Goal: Information Seeking & Learning: Learn about a topic

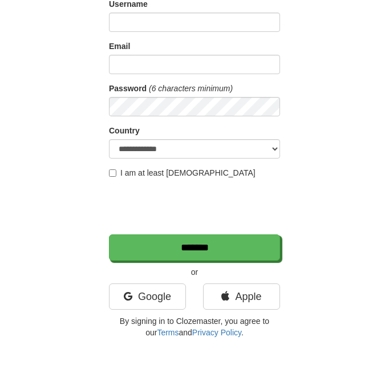
scroll to position [171, 0]
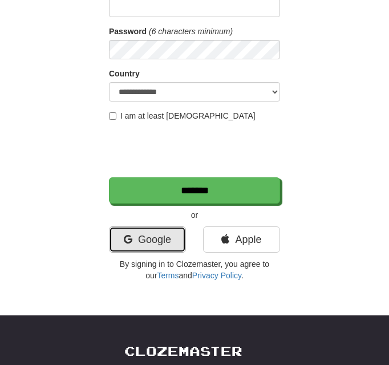
click at [139, 233] on link "Google" at bounding box center [147, 240] width 77 height 26
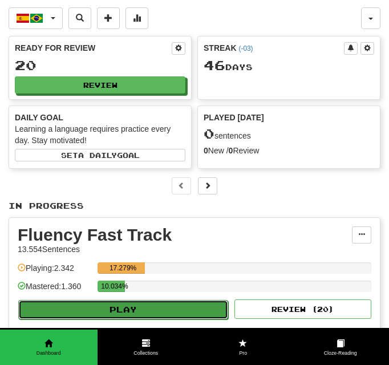
click at [191, 306] on button "Play" at bounding box center [123, 309] width 210 height 19
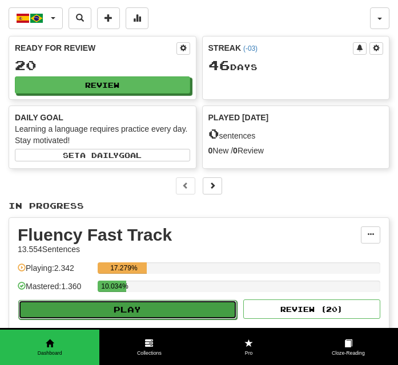
select select "**"
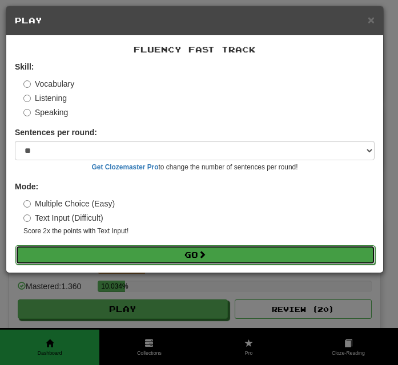
click at [191, 250] on button "Go" at bounding box center [194, 254] width 359 height 19
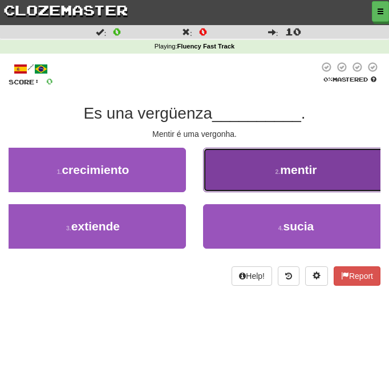
click at [235, 165] on button "2 . mentir" at bounding box center [296, 170] width 186 height 45
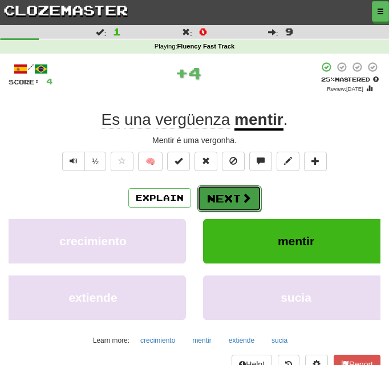
click at [233, 191] on button "Next" at bounding box center [229, 198] width 64 height 26
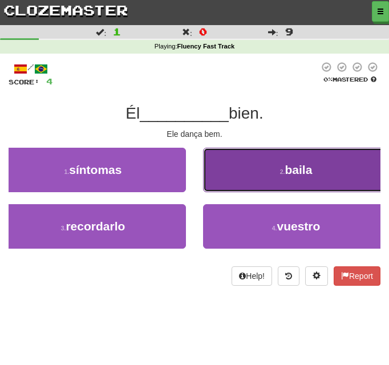
click at [244, 171] on button "2 . baila" at bounding box center [296, 170] width 186 height 45
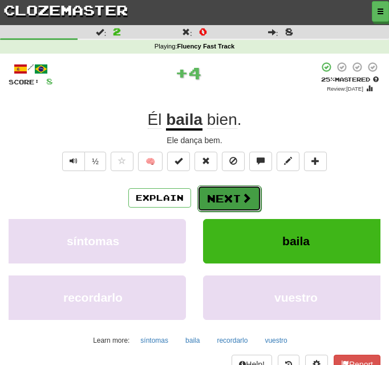
click at [225, 196] on button "Next" at bounding box center [229, 198] width 64 height 26
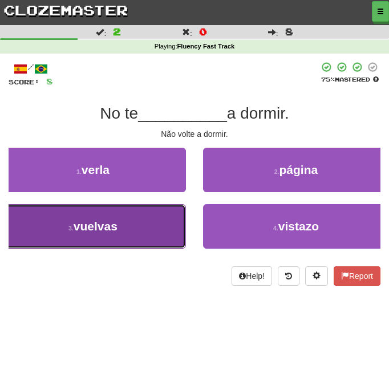
click at [153, 230] on button "3 . vuelvas" at bounding box center [93, 226] width 186 height 45
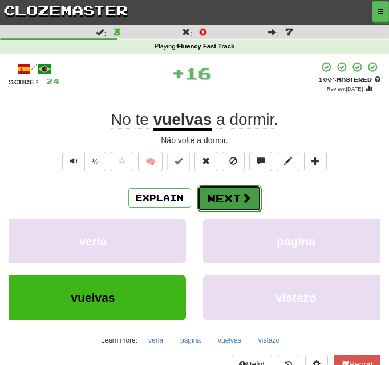
click at [236, 195] on button "Next" at bounding box center [229, 198] width 64 height 26
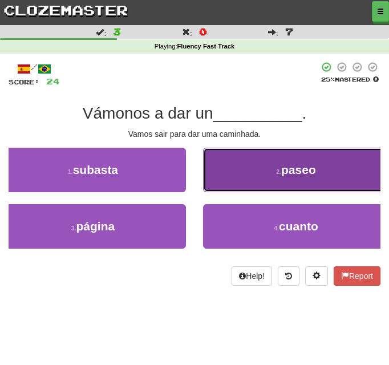
click at [237, 176] on button "2 . paseo" at bounding box center [296, 170] width 186 height 45
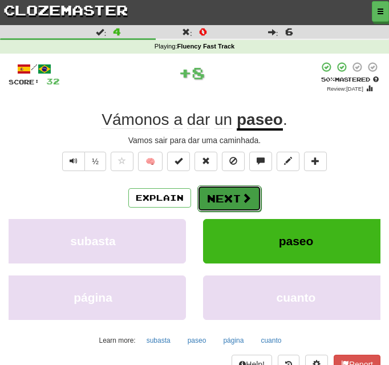
click at [238, 190] on button "Next" at bounding box center [229, 198] width 64 height 26
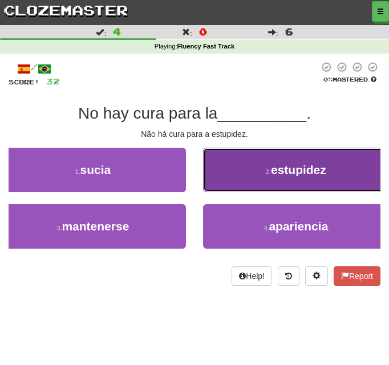
click at [234, 172] on button "2 . estupidez" at bounding box center [296, 170] width 186 height 45
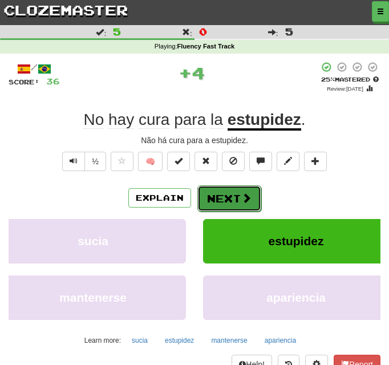
click at [231, 189] on button "Next" at bounding box center [229, 198] width 64 height 26
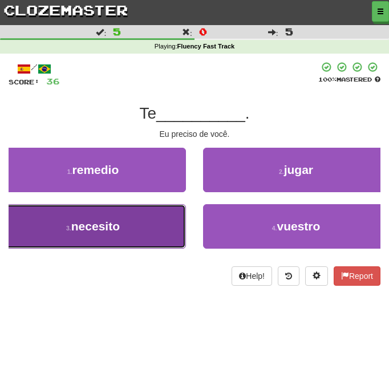
click at [153, 229] on button "3 . necesito" at bounding box center [93, 226] width 186 height 45
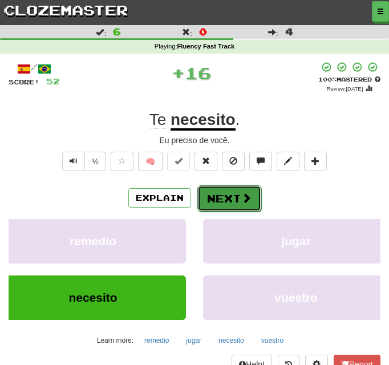
click at [241, 196] on button "Next" at bounding box center [229, 198] width 64 height 26
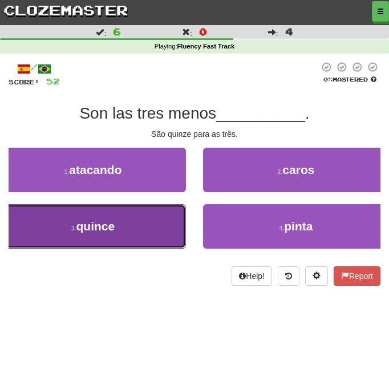
click at [163, 232] on button "3 . quince" at bounding box center [93, 226] width 186 height 45
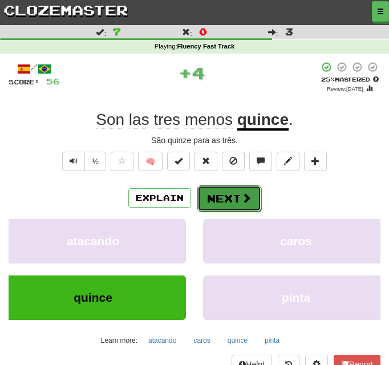
click at [236, 187] on button "Next" at bounding box center [229, 198] width 64 height 26
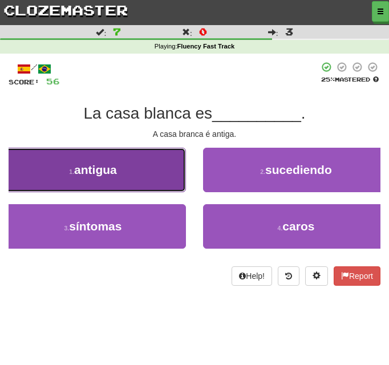
click at [166, 189] on button "1 . antigua" at bounding box center [93, 170] width 186 height 45
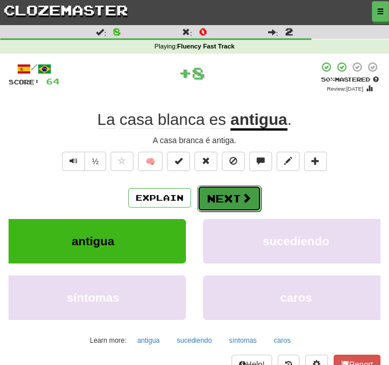
click at [237, 197] on button "Next" at bounding box center [229, 198] width 64 height 26
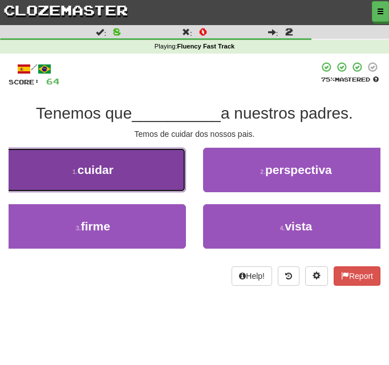
click at [153, 180] on button "1 . cuidar" at bounding box center [93, 170] width 186 height 45
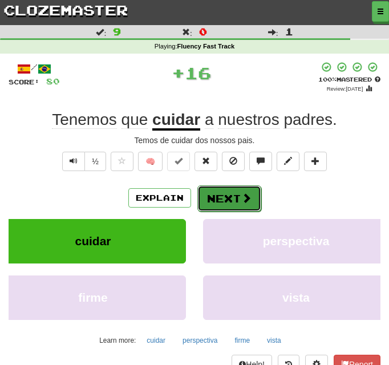
click at [224, 196] on button "Next" at bounding box center [229, 198] width 64 height 26
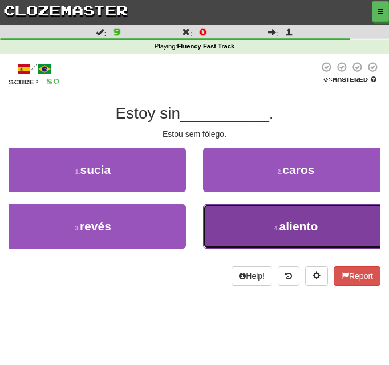
click at [229, 218] on button "4 . aliento" at bounding box center [296, 226] width 186 height 45
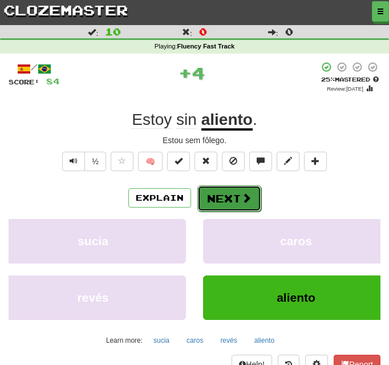
click at [229, 200] on button "Next" at bounding box center [229, 198] width 64 height 26
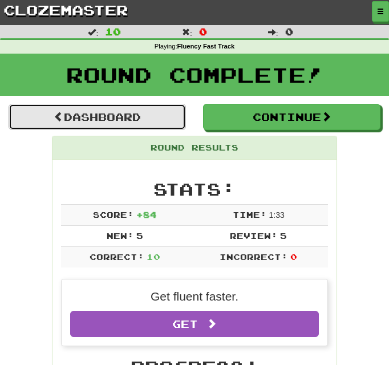
click at [92, 116] on link "Dashboard" at bounding box center [97, 117] width 177 height 26
